Goal: Use online tool/utility: Utilize a website feature to perform a specific function

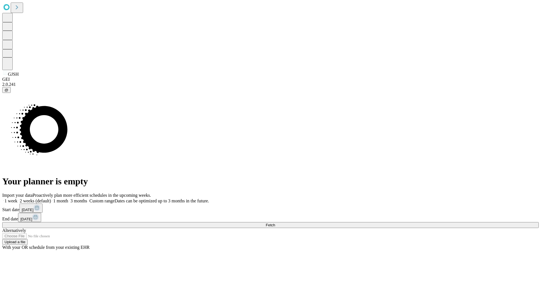
click at [275, 223] on span "Fetch" at bounding box center [270, 225] width 9 height 4
